Goal: Find specific page/section: Find specific page/section

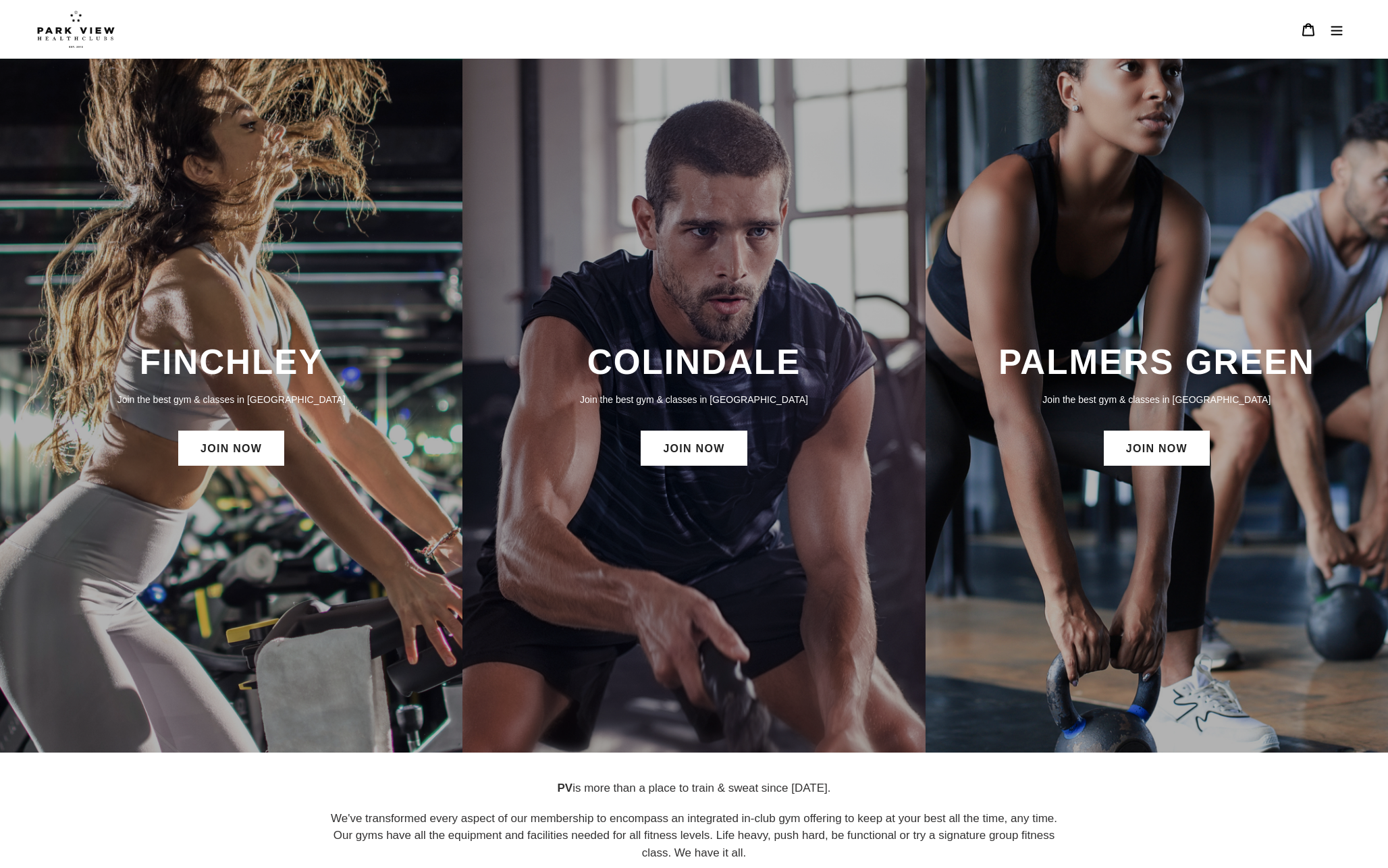
click at [1138, 404] on p "Join the best gym & classes in London" at bounding box center [1157, 400] width 436 height 15
click at [1131, 452] on link "JOIN NOW" at bounding box center [1157, 448] width 106 height 35
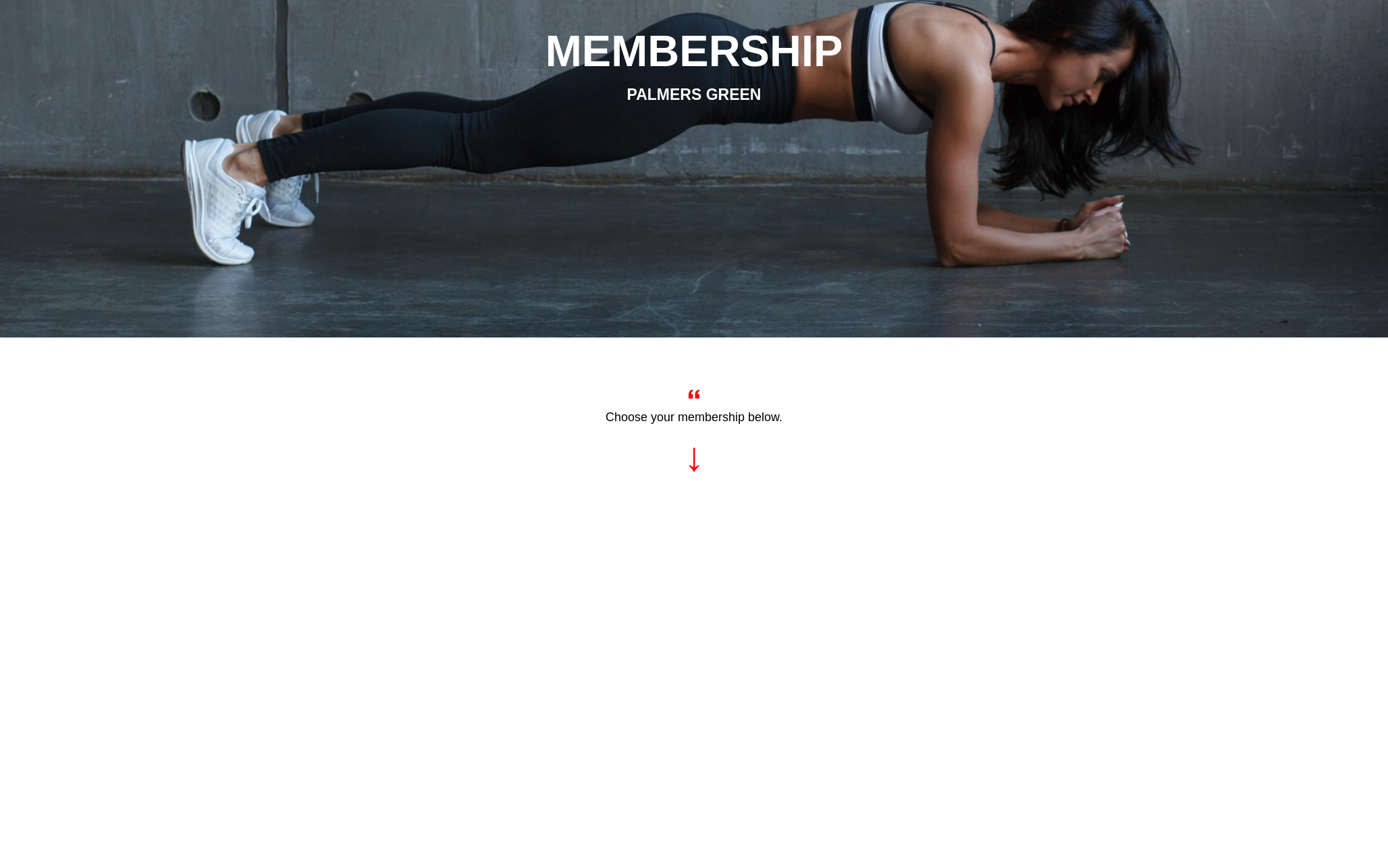
scroll to position [238, 0]
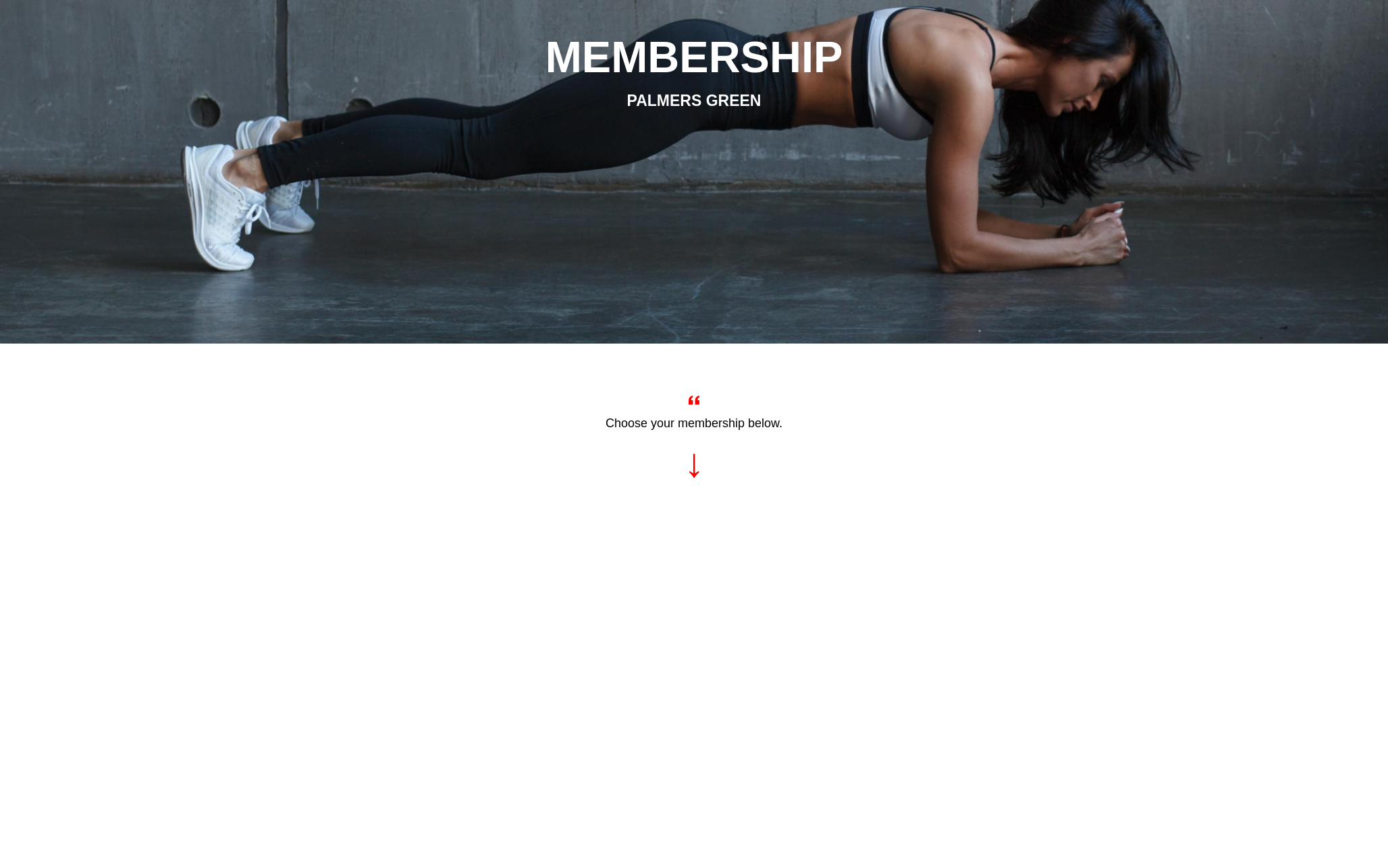
click at [692, 476] on div "Choose your membership below." at bounding box center [694, 442] width 736 height 103
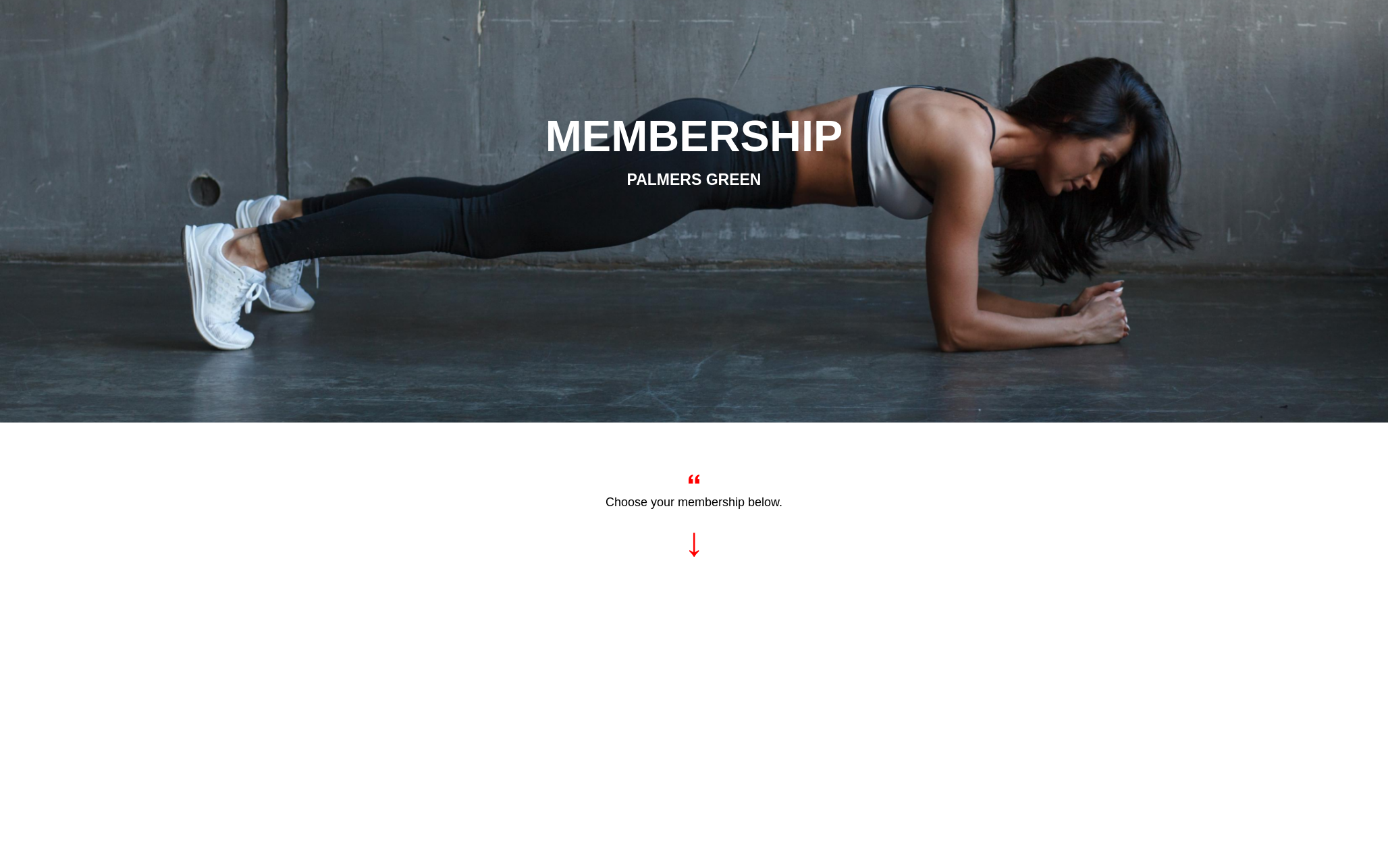
scroll to position [0, 0]
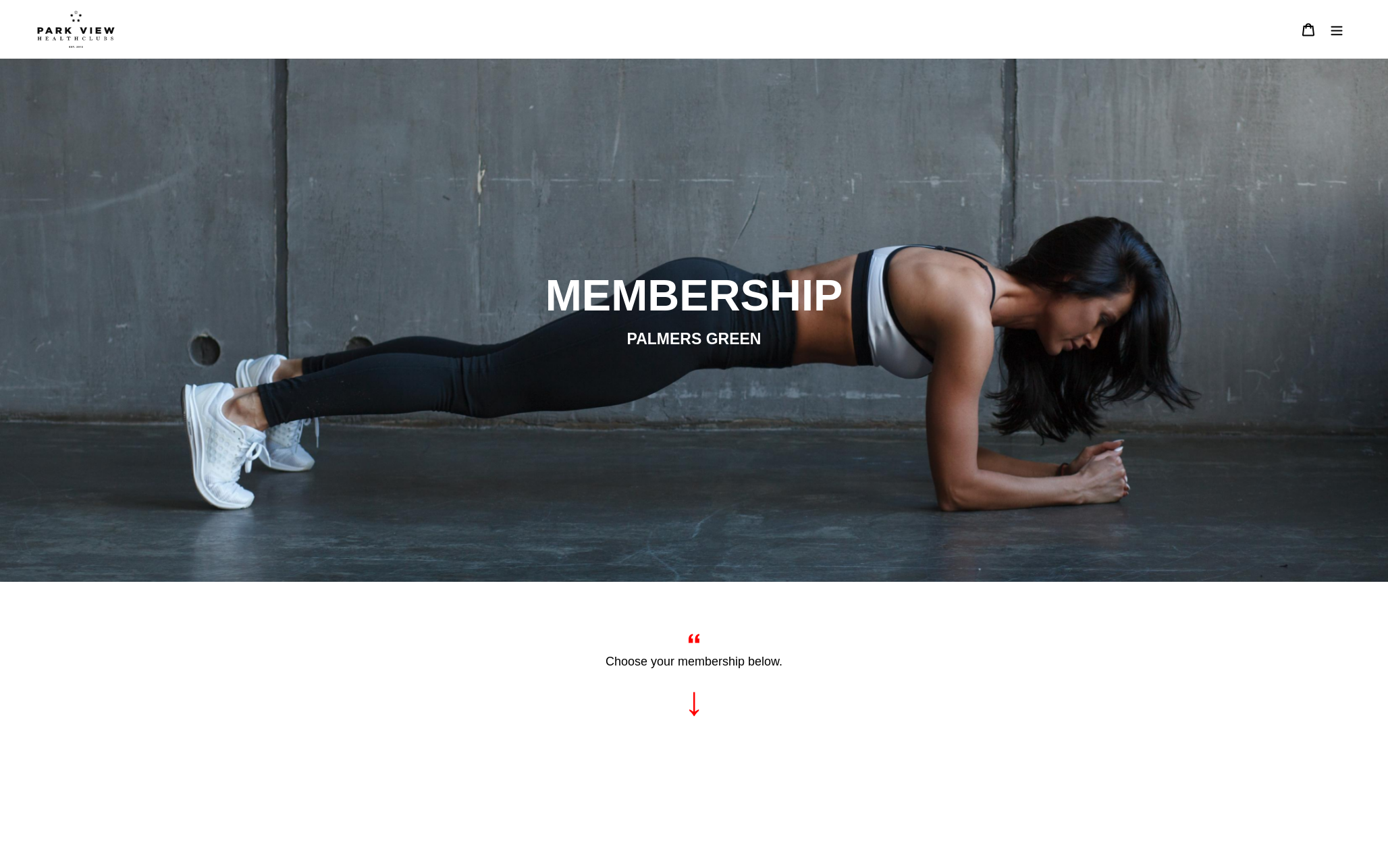
click at [1340, 29] on icon "Menu" at bounding box center [1336, 29] width 14 height 14
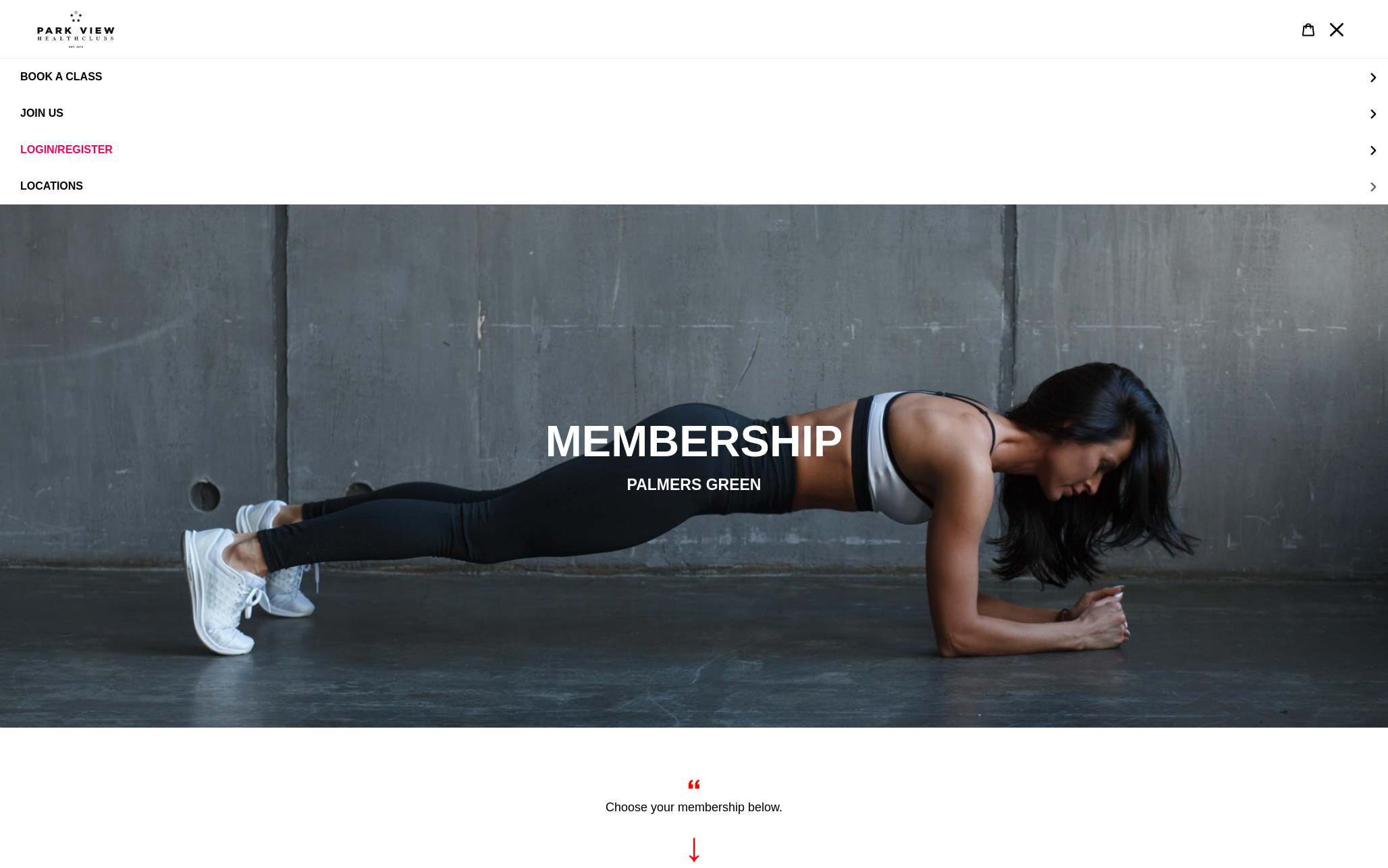
click at [47, 177] on button "LOCATIONS" at bounding box center [694, 187] width 1388 height 37
click at [85, 190] on span "Palmers Green" at bounding box center [93, 186] width 93 height 12
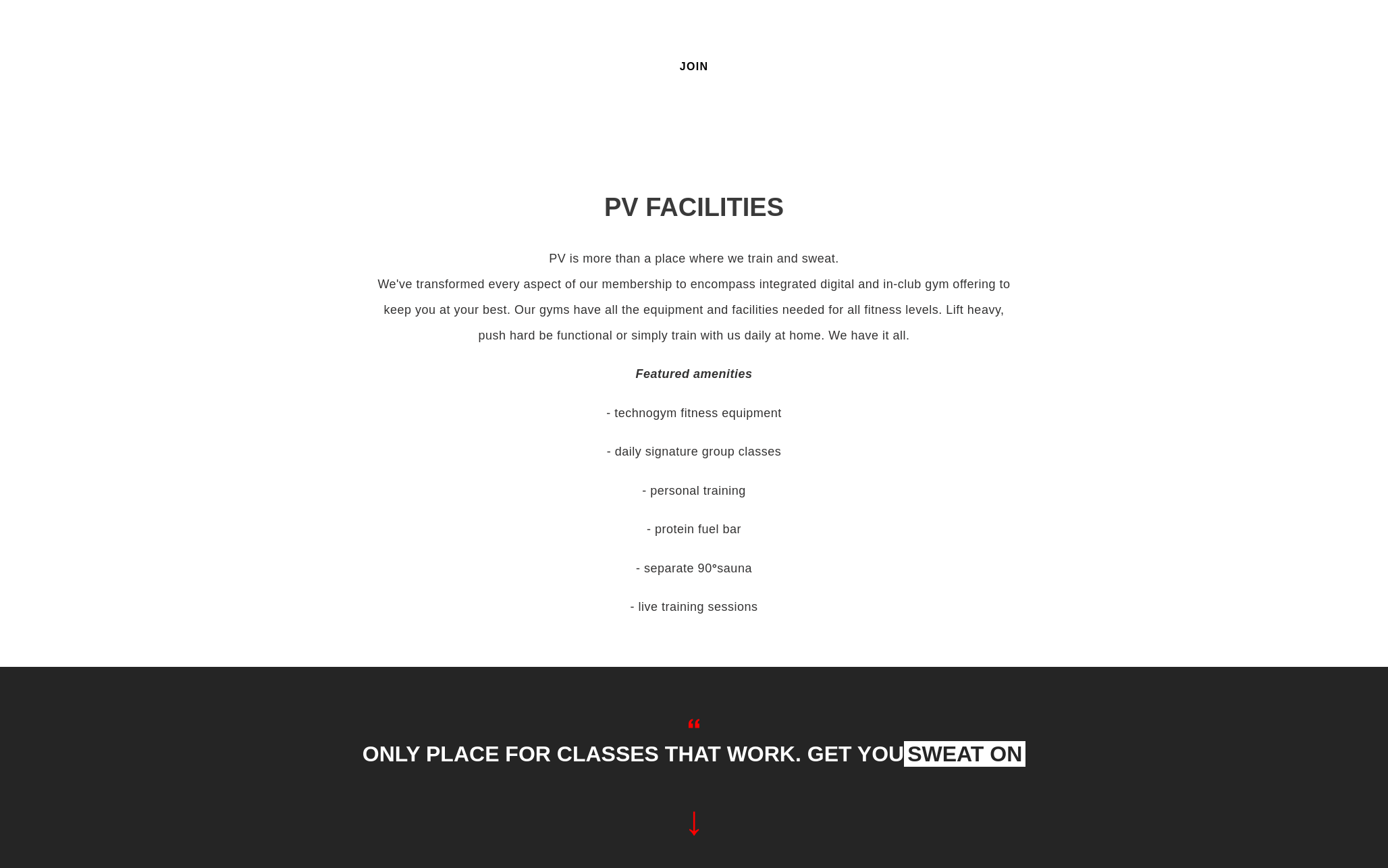
scroll to position [595, 0]
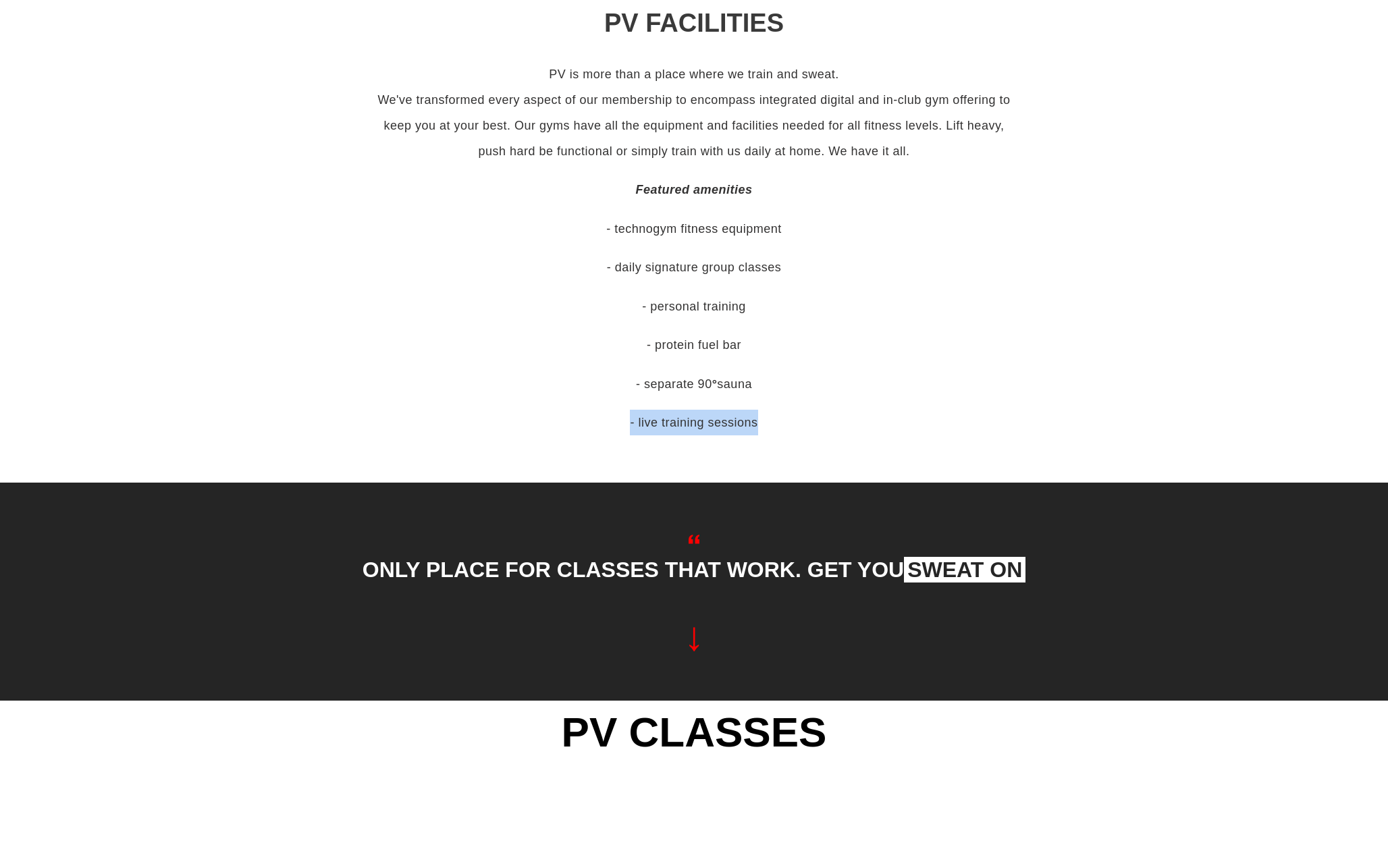
drag, startPoint x: 619, startPoint y: 426, endPoint x: 828, endPoint y: 426, distance: 209.0
click at [828, 426] on p "- live training sessions" at bounding box center [694, 423] width 648 height 25
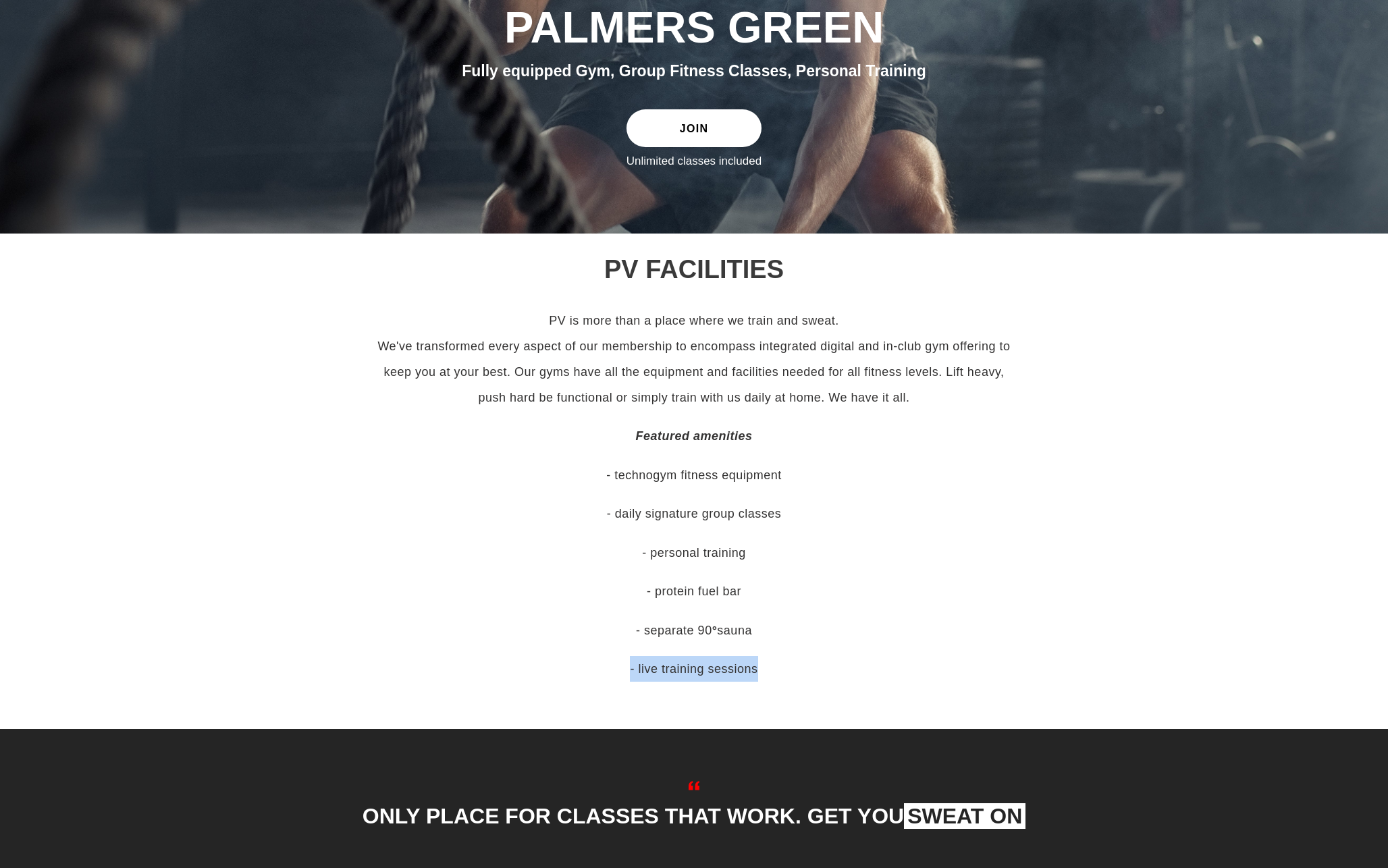
scroll to position [0, 0]
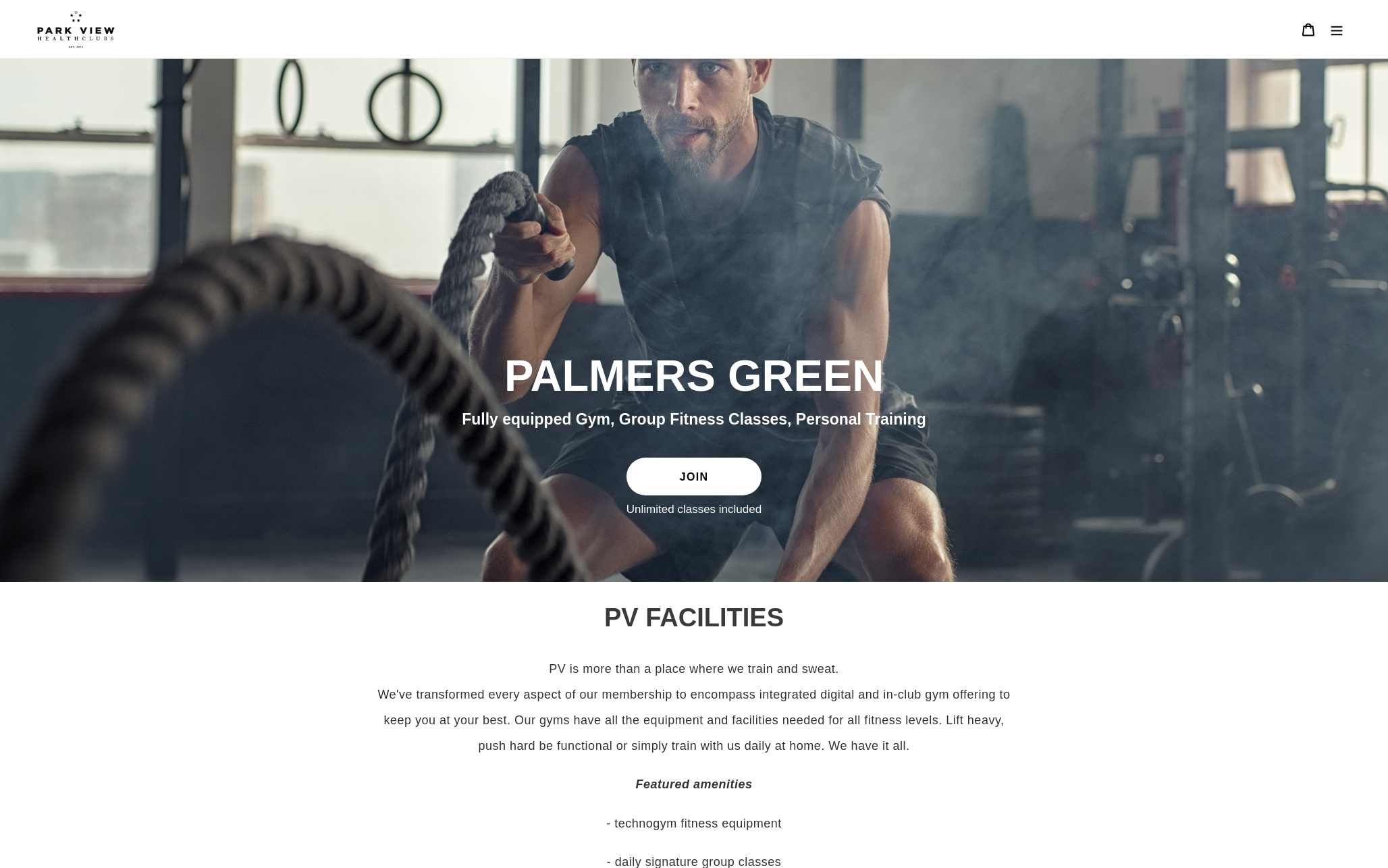
click at [1334, 37] on button "Menu" at bounding box center [1337, 29] width 29 height 29
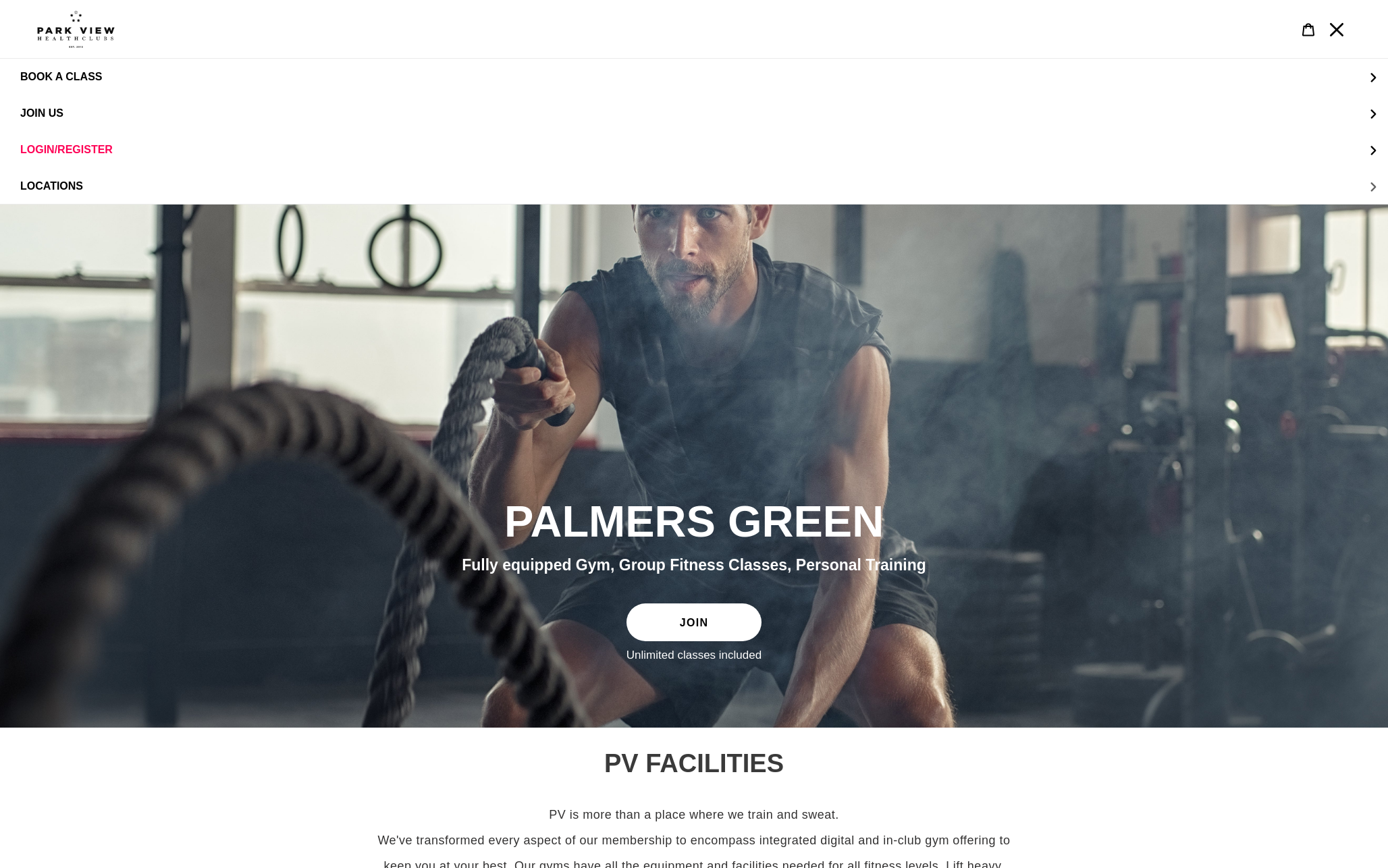
click at [54, 191] on span "LOCATIONS" at bounding box center [51, 186] width 63 height 11
click at [58, 183] on span "Palmers Green" at bounding box center [93, 186] width 93 height 12
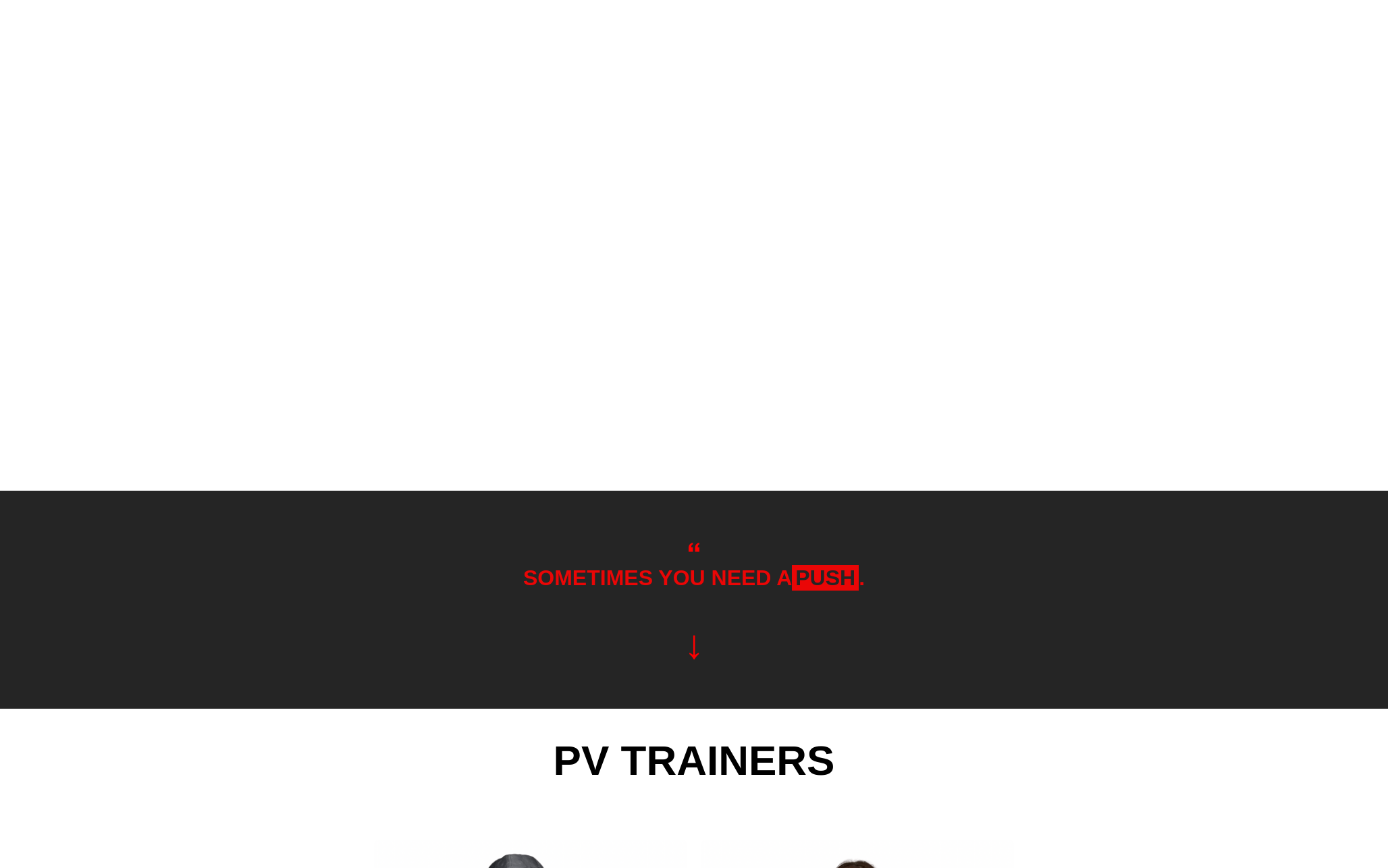
scroll to position [2133, 0]
